Goal: Task Accomplishment & Management: Manage account settings

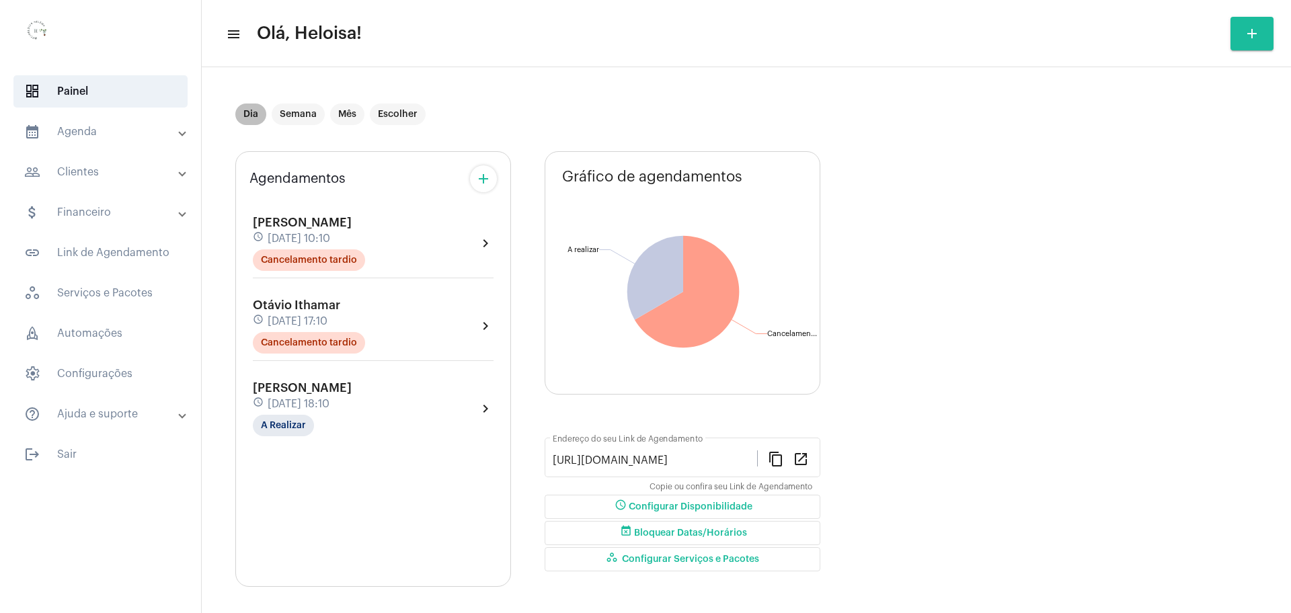
click at [254, 117] on mat-chip "Dia" at bounding box center [250, 115] width 31 height 22
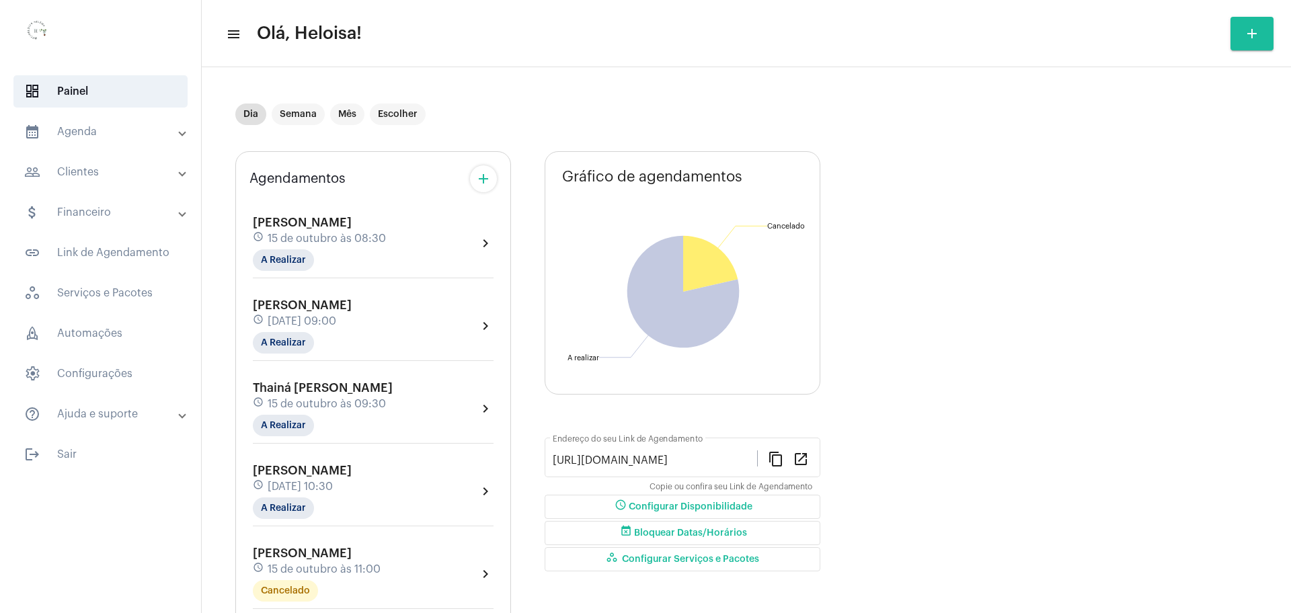
click at [326, 233] on span "15 de outubro às 08:30" at bounding box center [327, 239] width 118 height 12
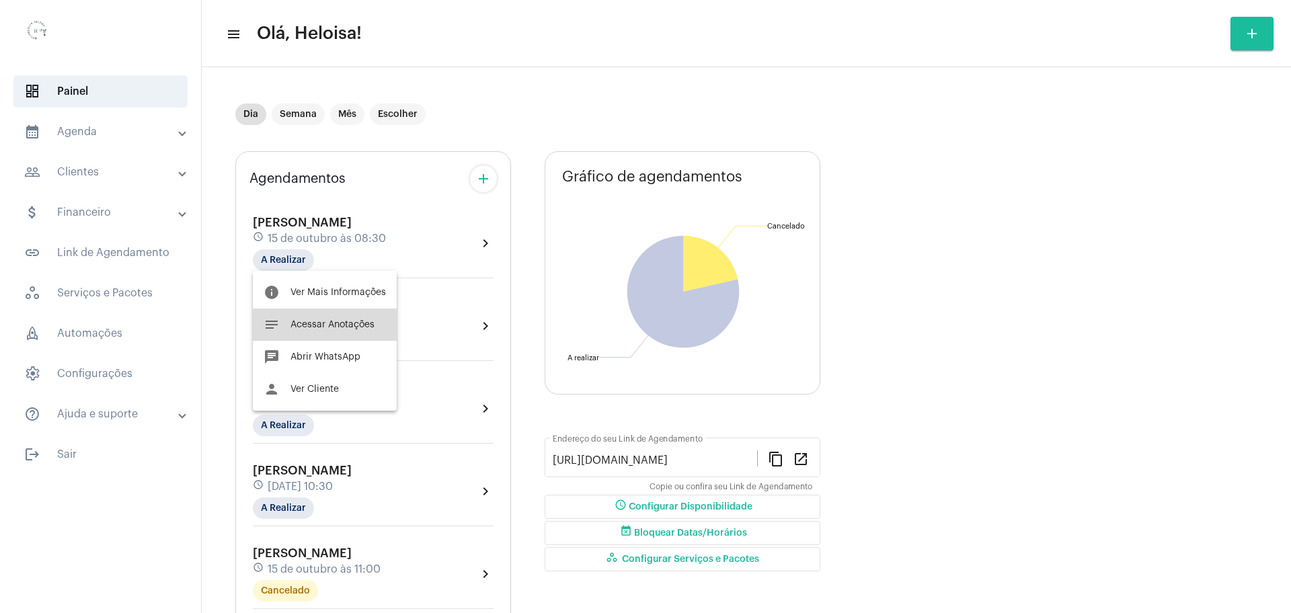
click at [341, 330] on button "notes Acessar Anotações" at bounding box center [325, 325] width 144 height 32
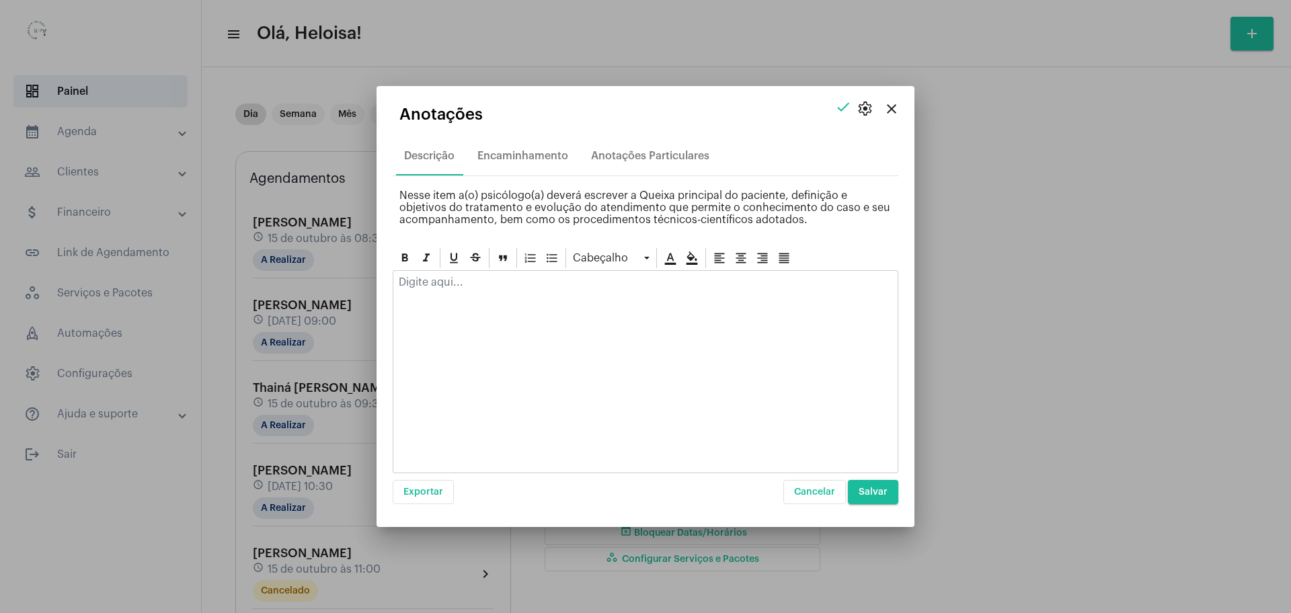
click at [513, 280] on p at bounding box center [646, 282] width 494 height 12
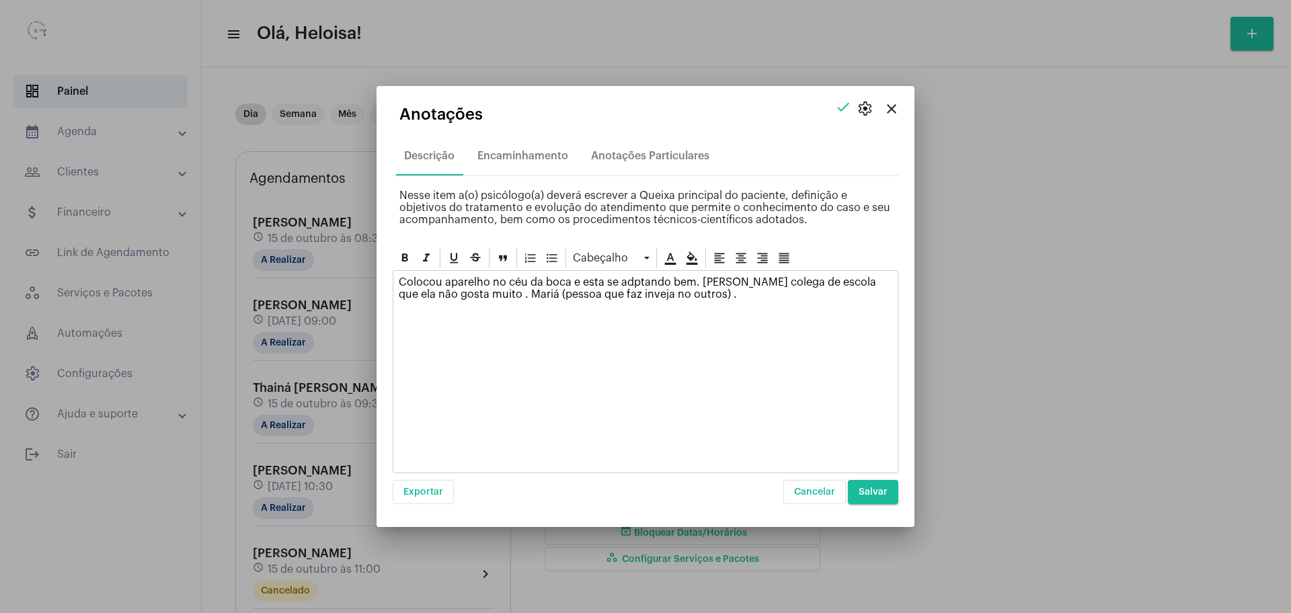
click at [871, 490] on span "Salvar" at bounding box center [873, 492] width 29 height 9
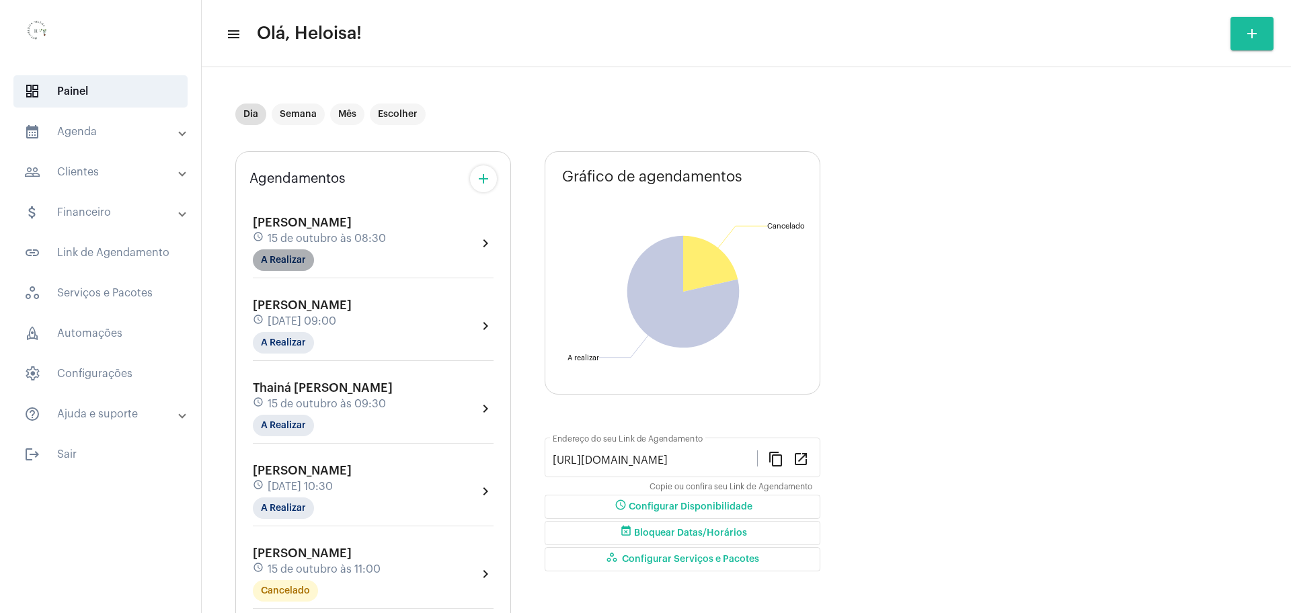
click at [278, 260] on mat-chip "A Realizar" at bounding box center [283, 261] width 61 height 22
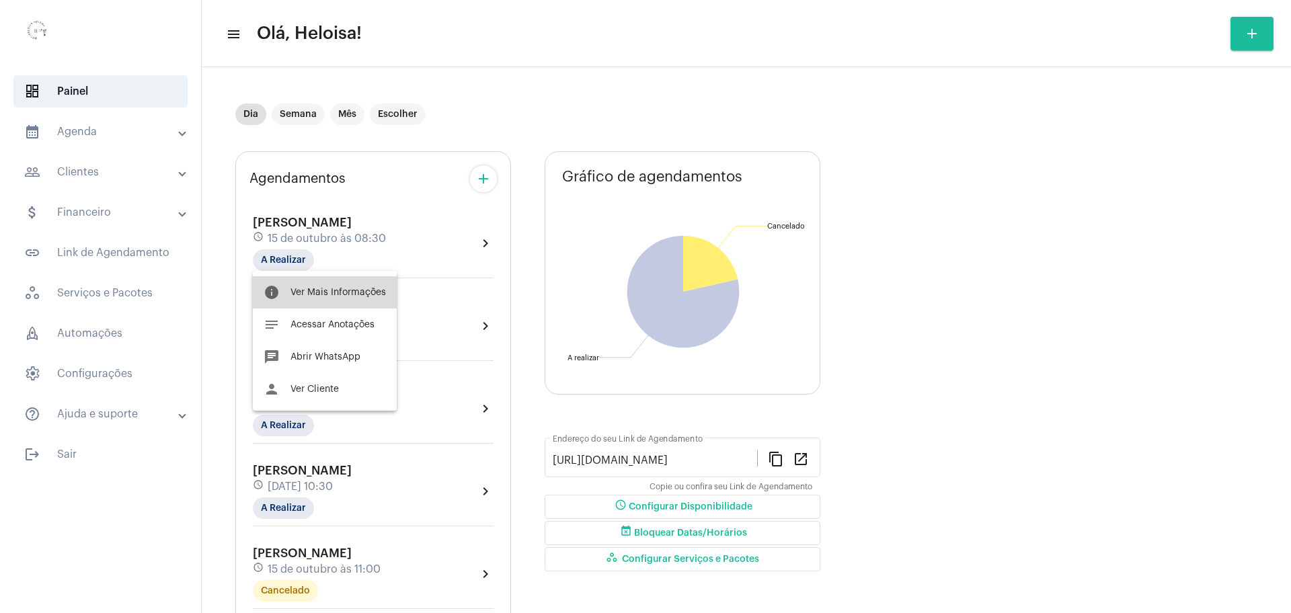
click at [360, 303] on button "info Ver Mais Informações" at bounding box center [325, 292] width 144 height 32
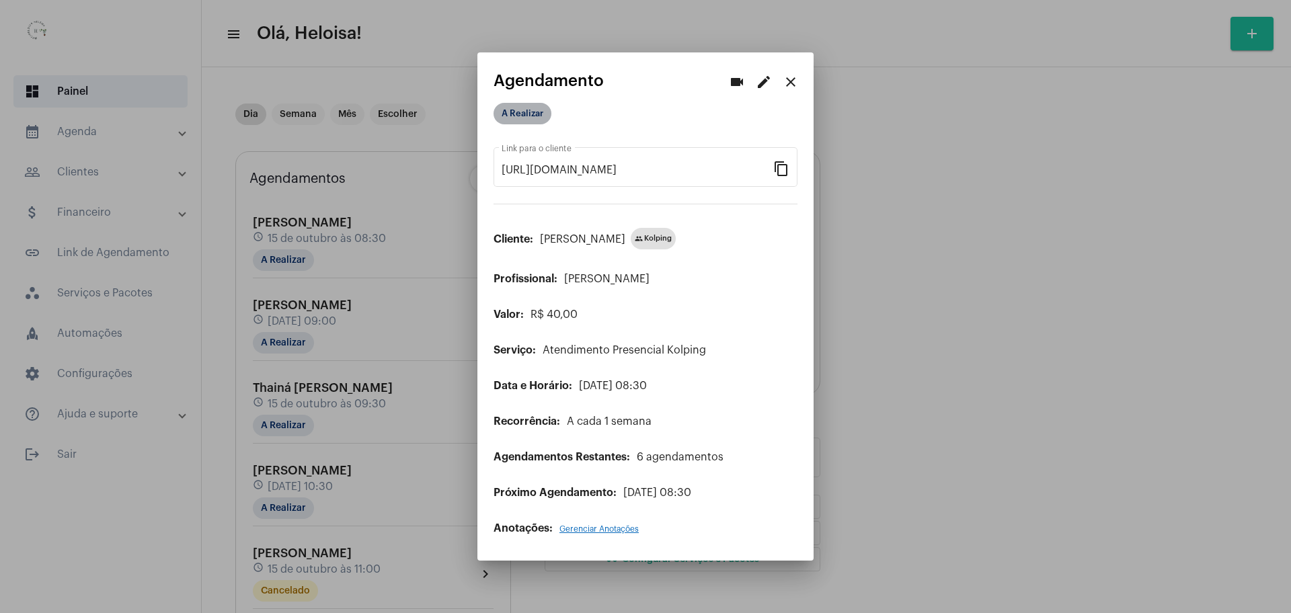
click at [512, 116] on mat-chip "A Realizar" at bounding box center [523, 114] width 58 height 22
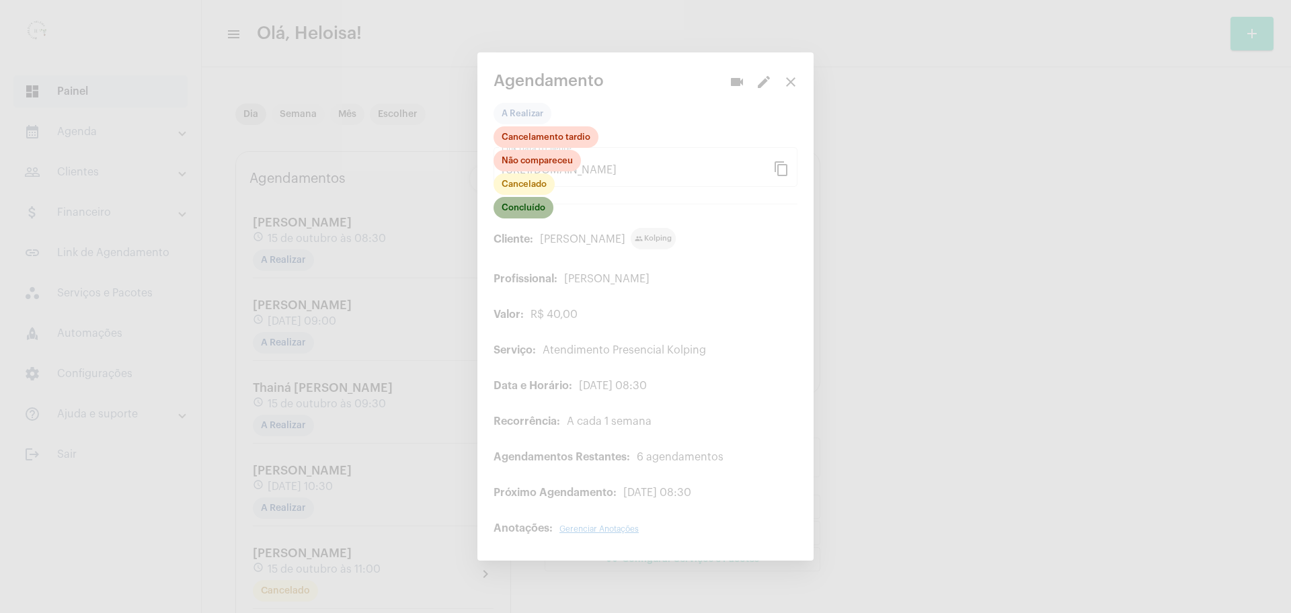
click at [539, 215] on mat-chip "Concluído" at bounding box center [524, 208] width 60 height 22
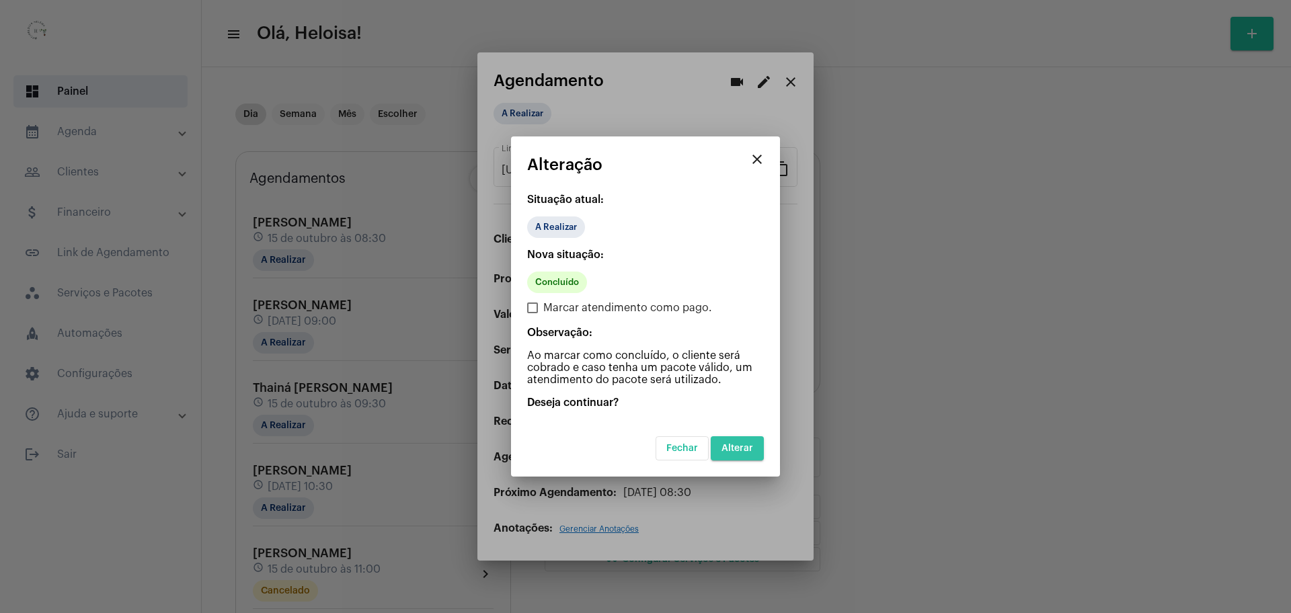
click at [752, 449] on span "Alterar" at bounding box center [738, 448] width 32 height 9
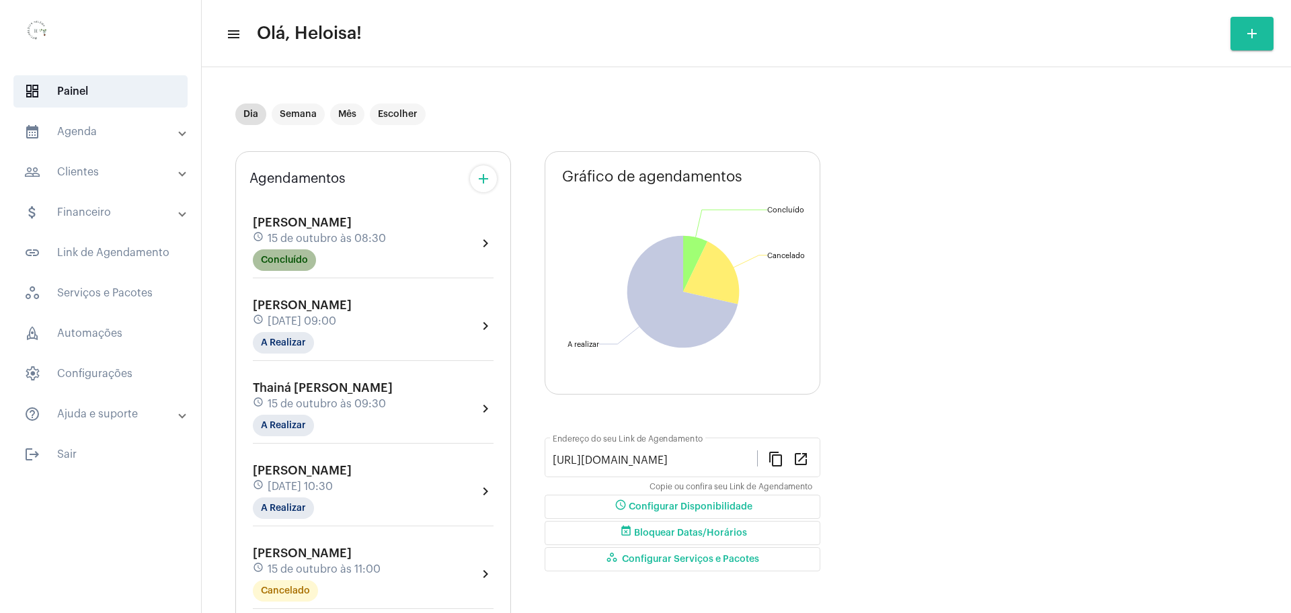
click at [297, 270] on mat-chip "Concluído" at bounding box center [284, 261] width 63 height 22
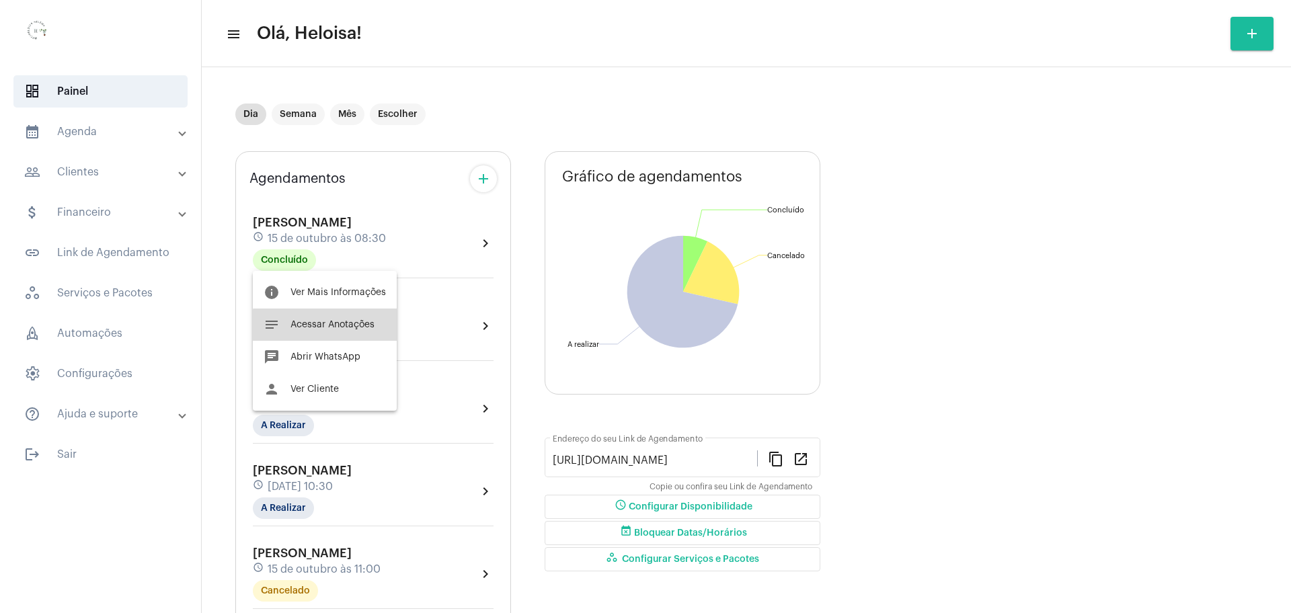
click at [336, 331] on button "notes Acessar Anotações" at bounding box center [325, 325] width 144 height 32
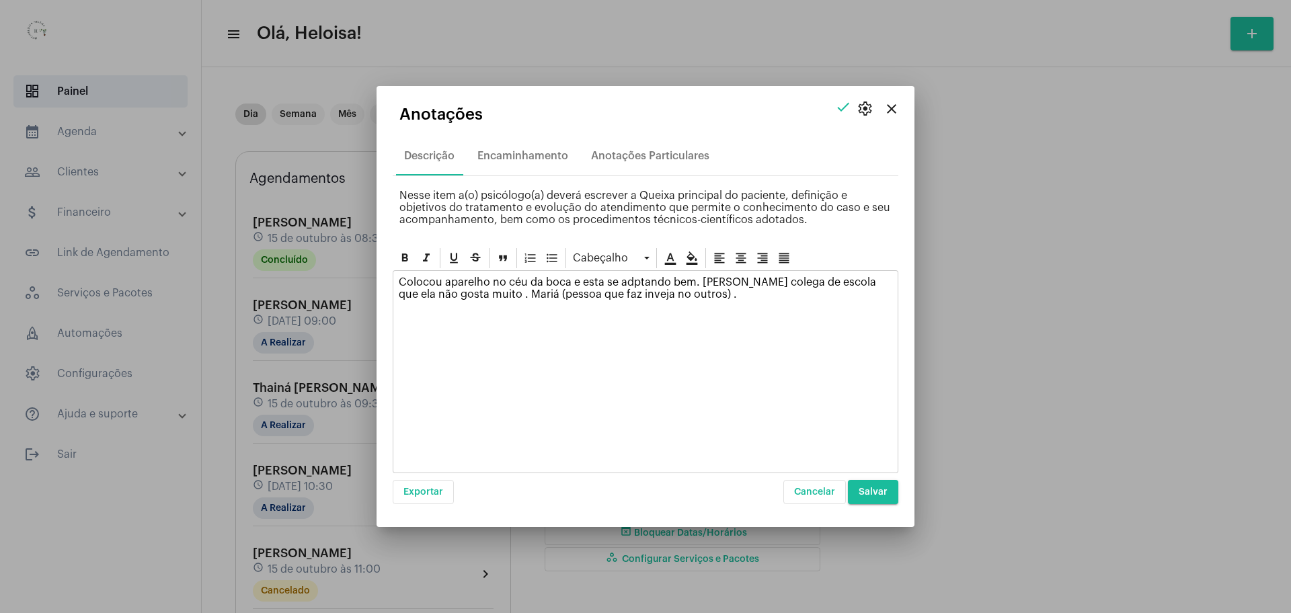
click at [676, 291] on p "Colocou aparelho no céu da boca e esta se adptando bem. [PERSON_NAME] colega de…" at bounding box center [646, 288] width 494 height 24
click at [676, 291] on p "Colocou aparelho no céu da boca e esta se adptando bem. [PERSON_NAME] colega de…" at bounding box center [646, 294] width 494 height 36
click at [888, 303] on div "Colocou aparelho no céu da boca e esta se adptando bem. [PERSON_NAME] colega de…" at bounding box center [645, 298] width 504 height 54
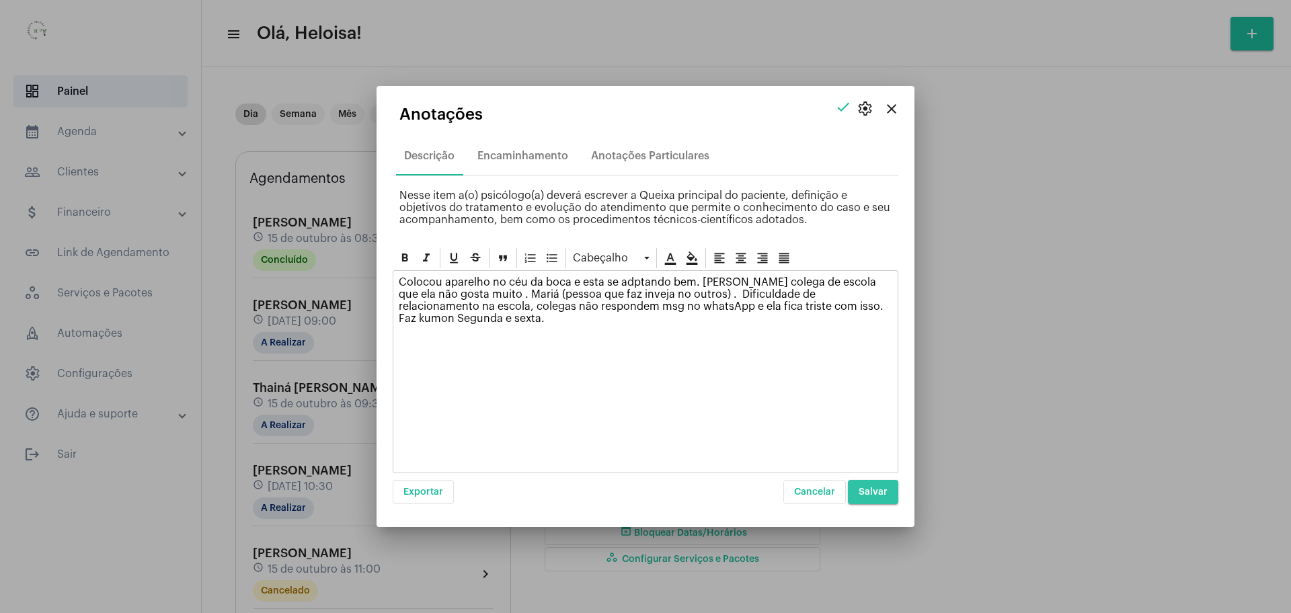
click at [878, 500] on button "Salvar" at bounding box center [873, 492] width 50 height 24
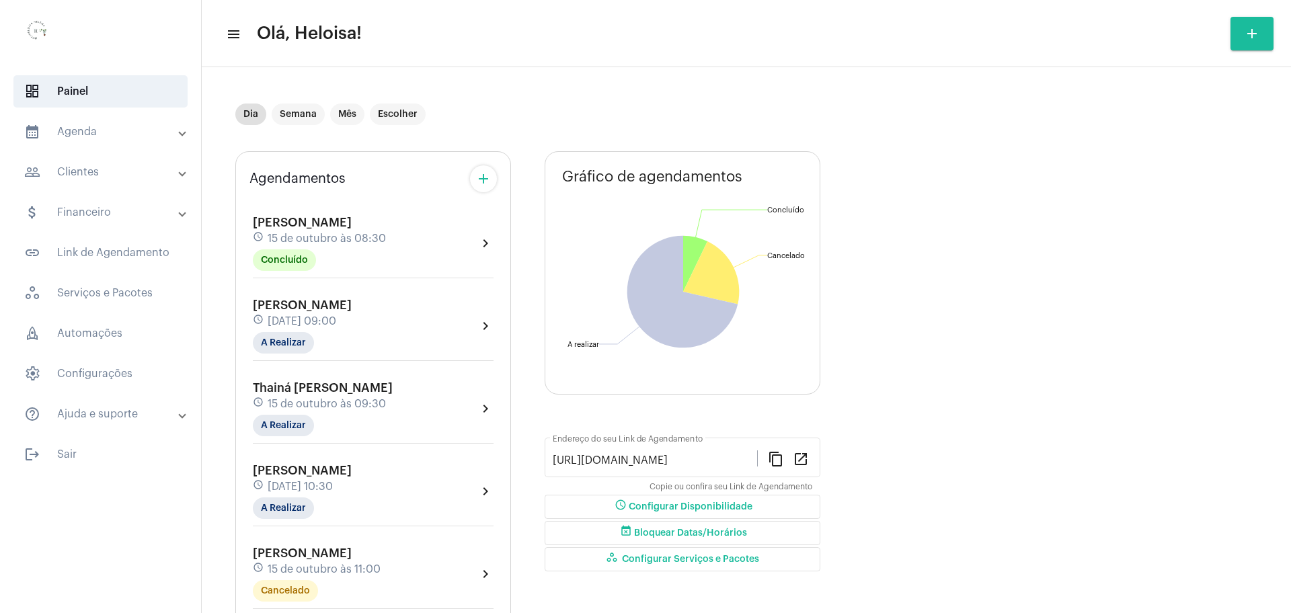
click at [320, 256] on div "[PERSON_NAME] schedule [DATE] 08:30 Concluído" at bounding box center [319, 243] width 133 height 55
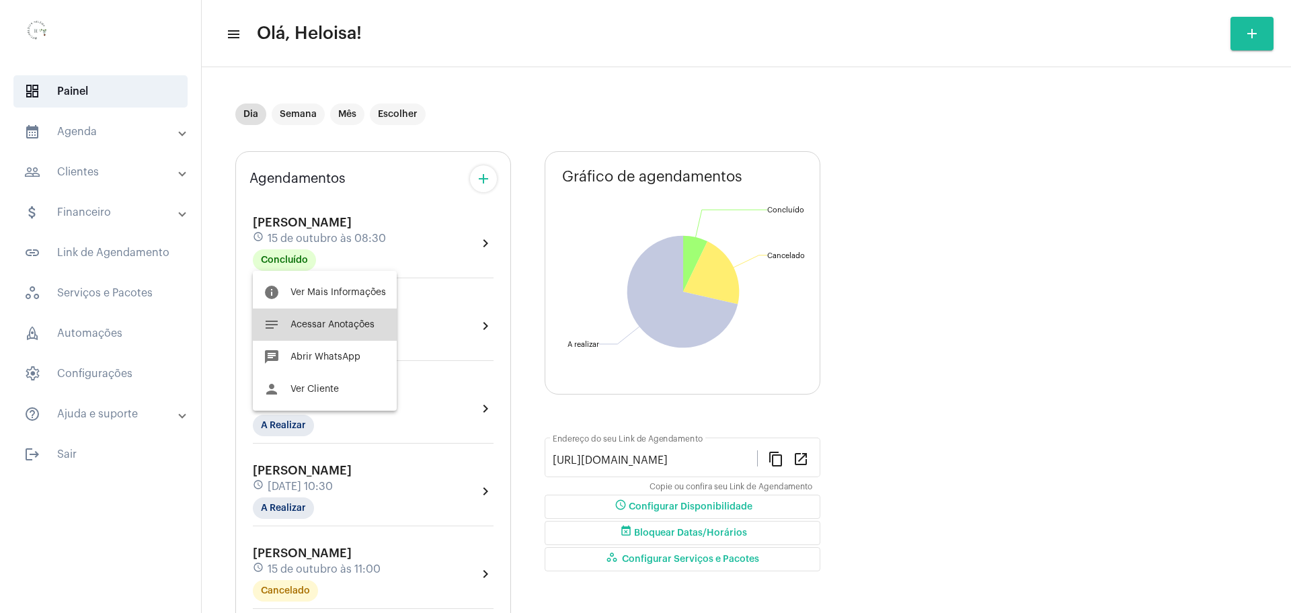
click at [332, 323] on span "Acessar Anotações" at bounding box center [333, 324] width 84 height 9
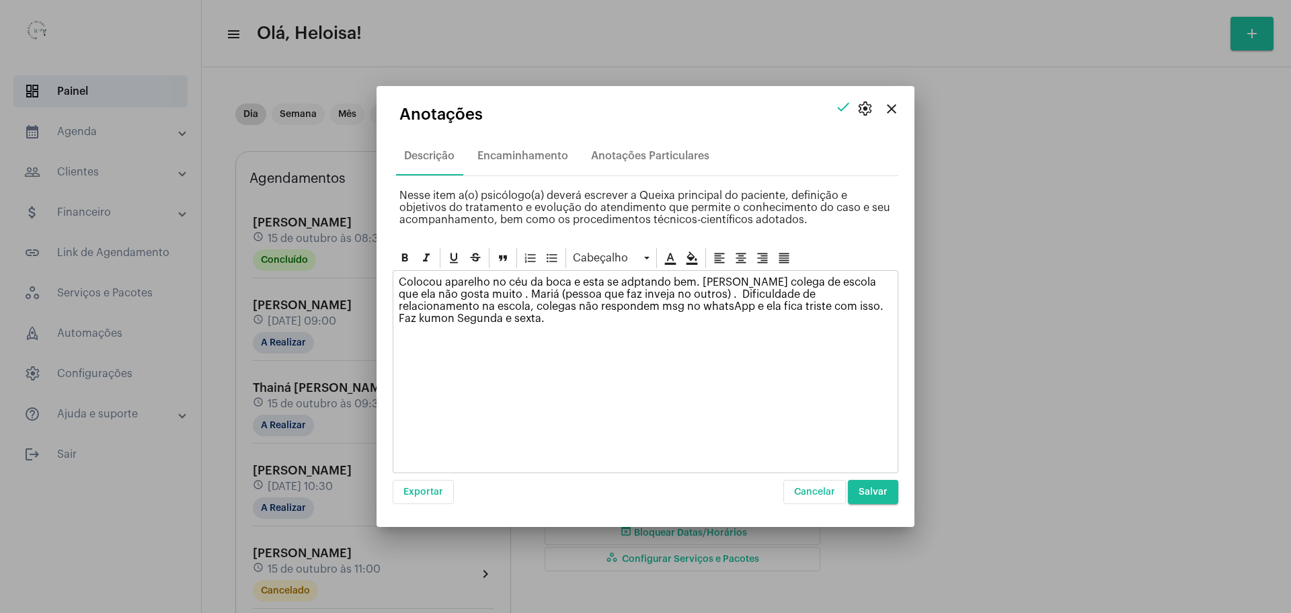
click at [887, 305] on p "Colocou aparelho no céu da boca e esta se adptando bem. [PERSON_NAME] colega de…" at bounding box center [646, 300] width 494 height 48
click at [867, 481] on button "Salvar" at bounding box center [873, 492] width 50 height 24
